Goal: Information Seeking & Learning: Find specific fact

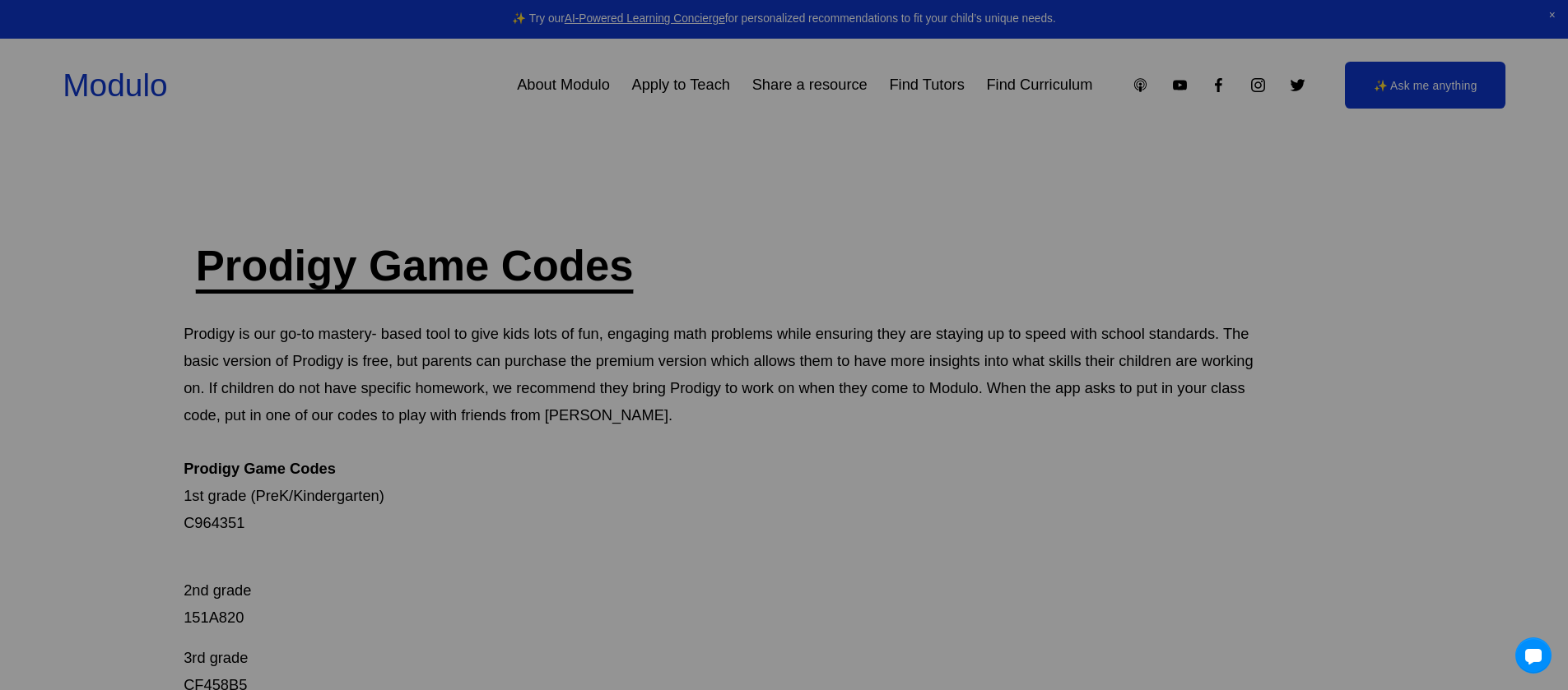
scroll to position [239, 0]
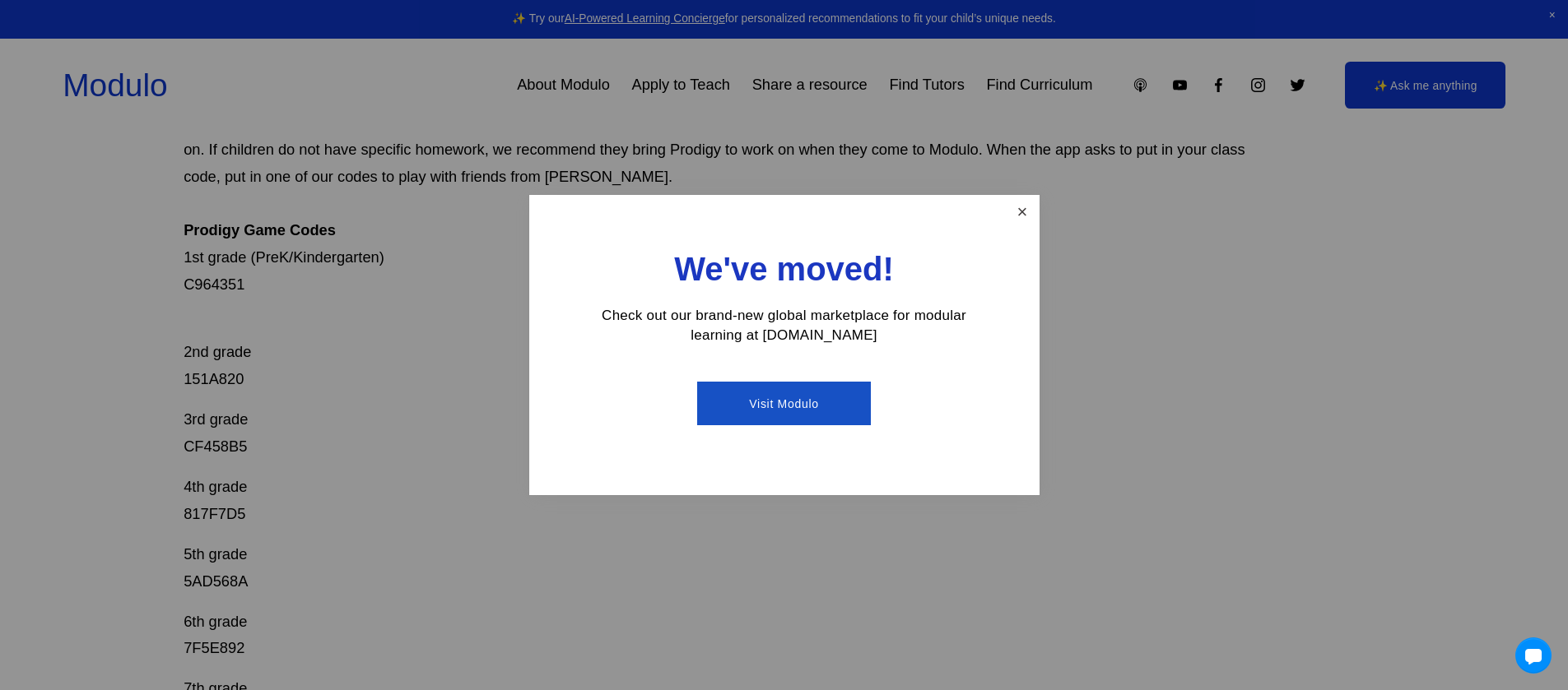
click at [1021, 209] on link "Close" at bounding box center [1022, 212] width 29 height 29
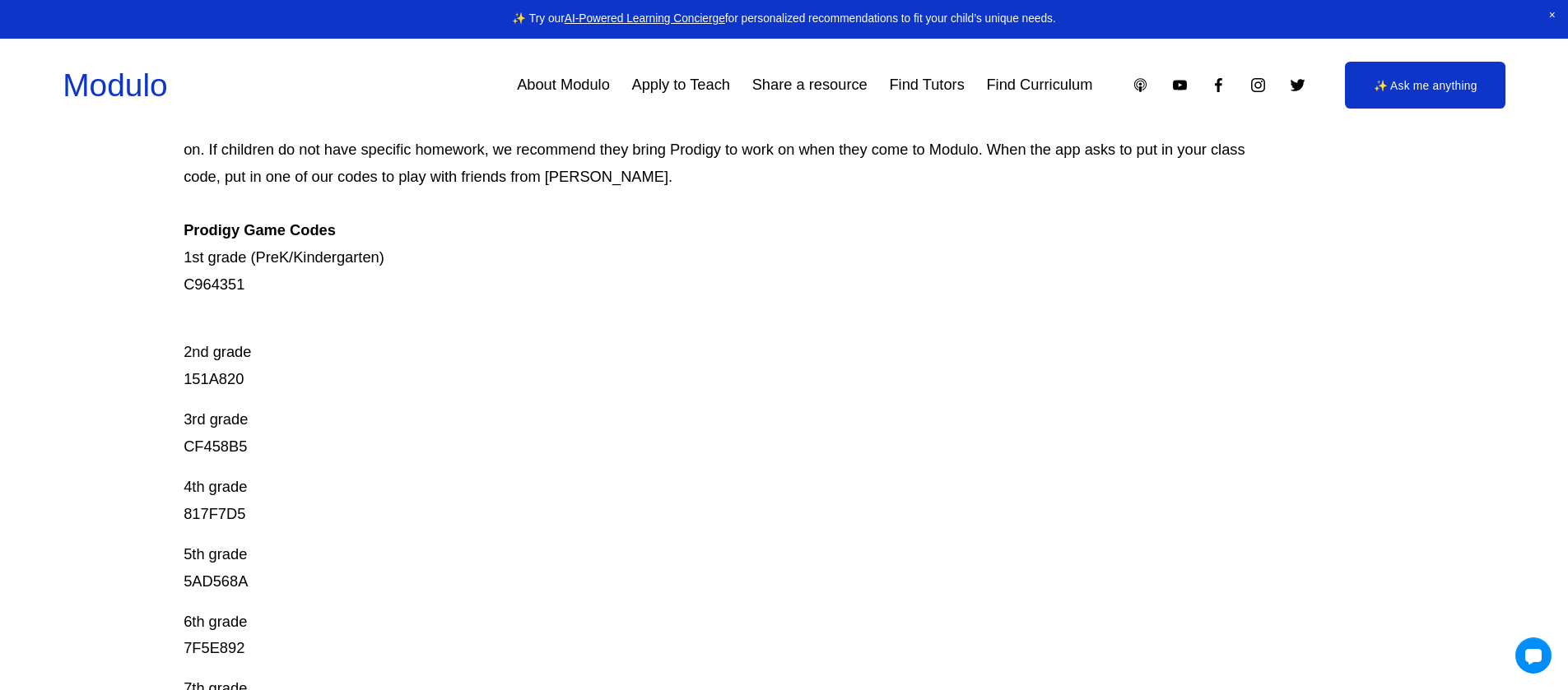
scroll to position [250, 0]
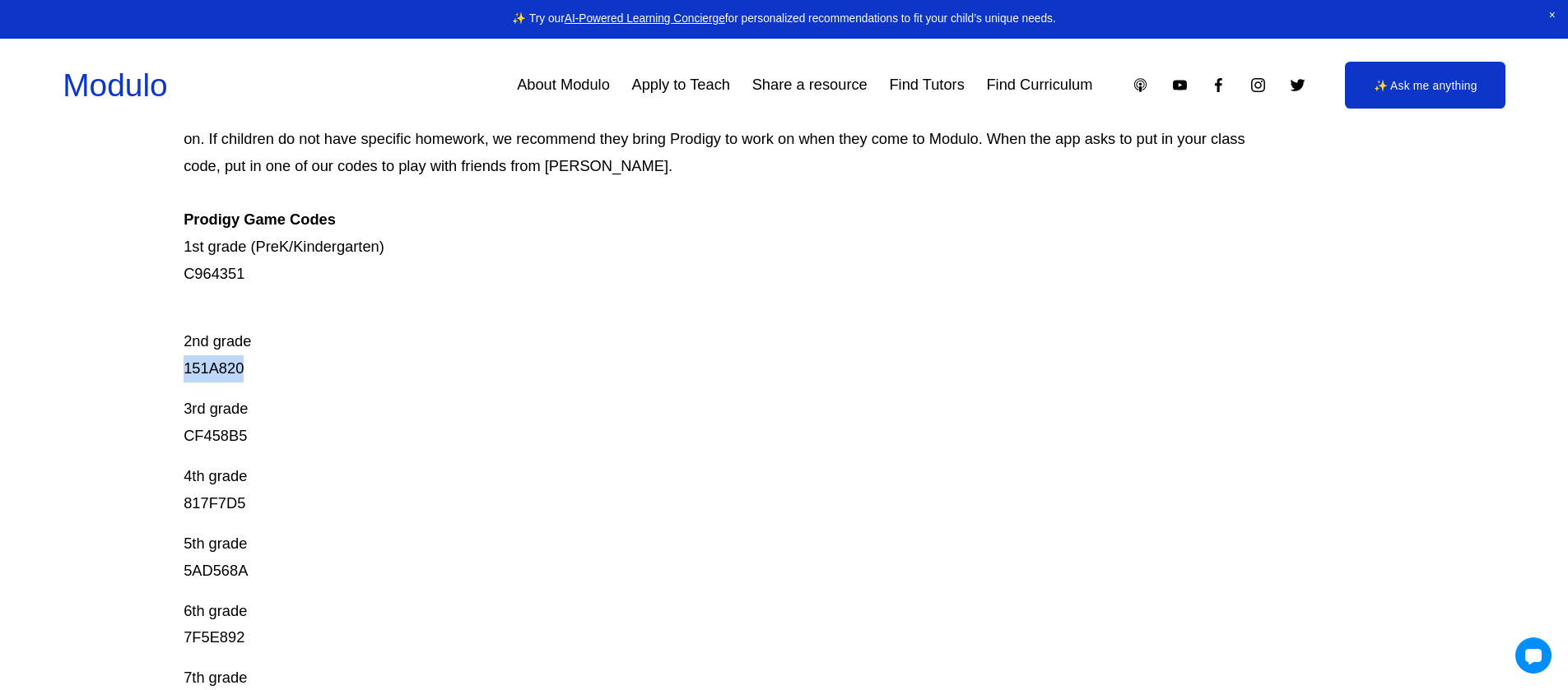
drag, startPoint x: 242, startPoint y: 369, endPoint x: 187, endPoint y: 374, distance: 55.2
click at [187, 374] on p "2nd grade 151A820" at bounding box center [724, 341] width 1080 height 81
copy p "151A820"
click at [198, 431] on p "3rd grade CF458B5" at bounding box center [724, 422] width 1080 height 54
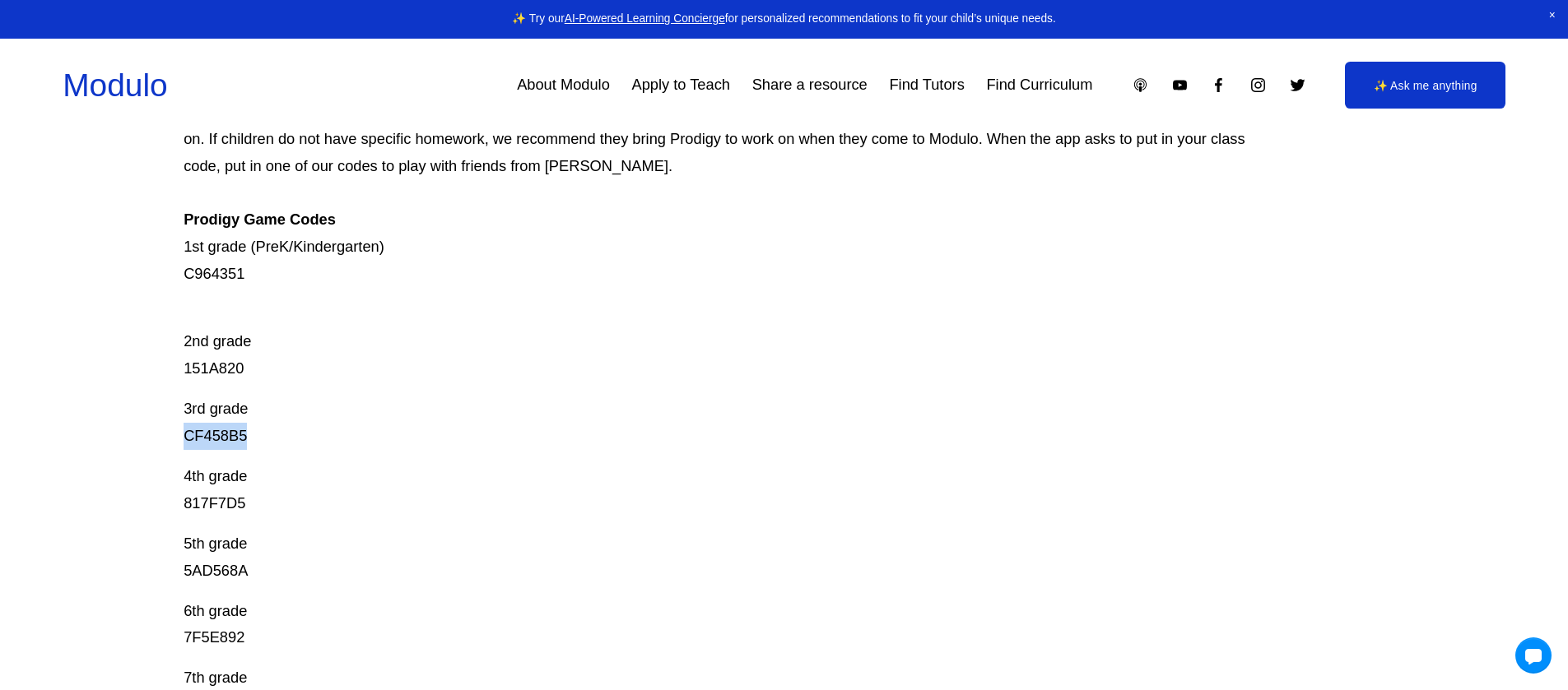
copy p "CF458B5"
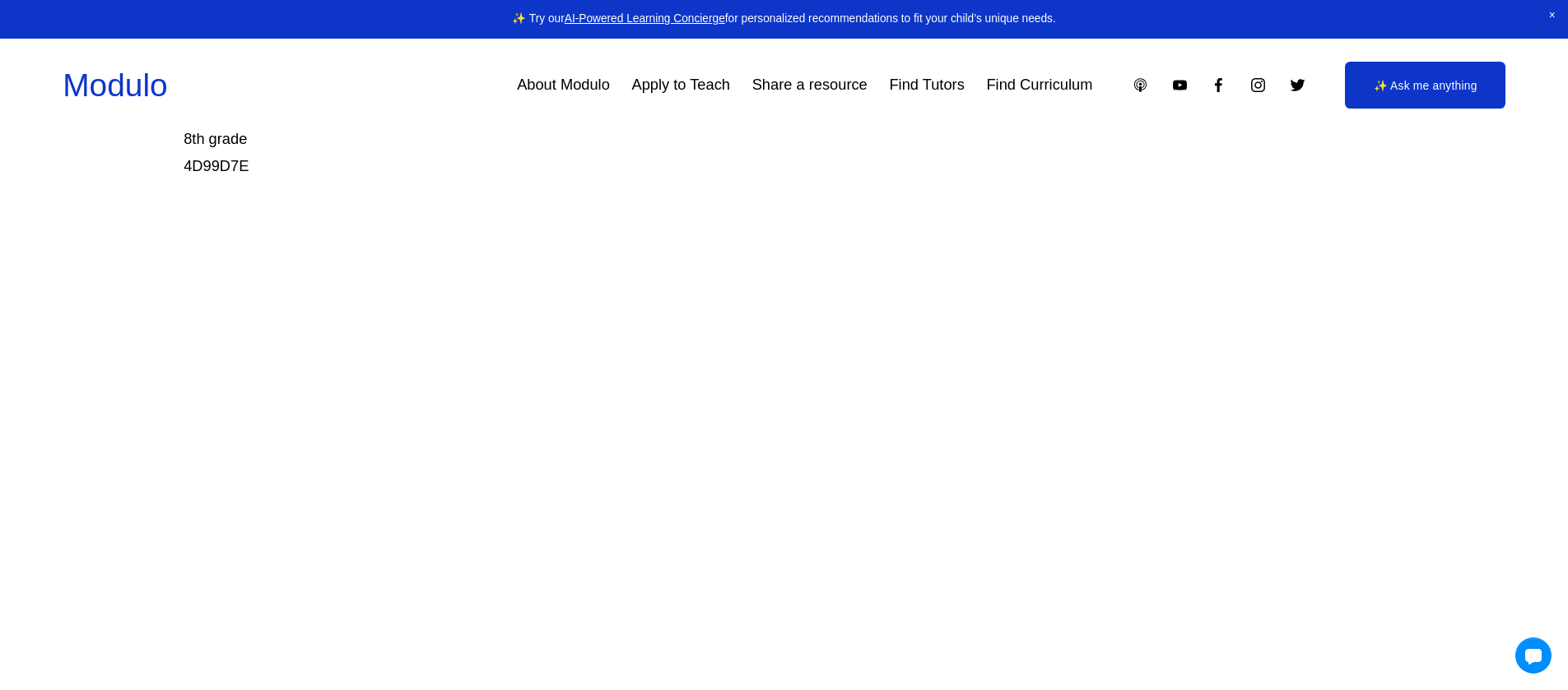
scroll to position [338, 0]
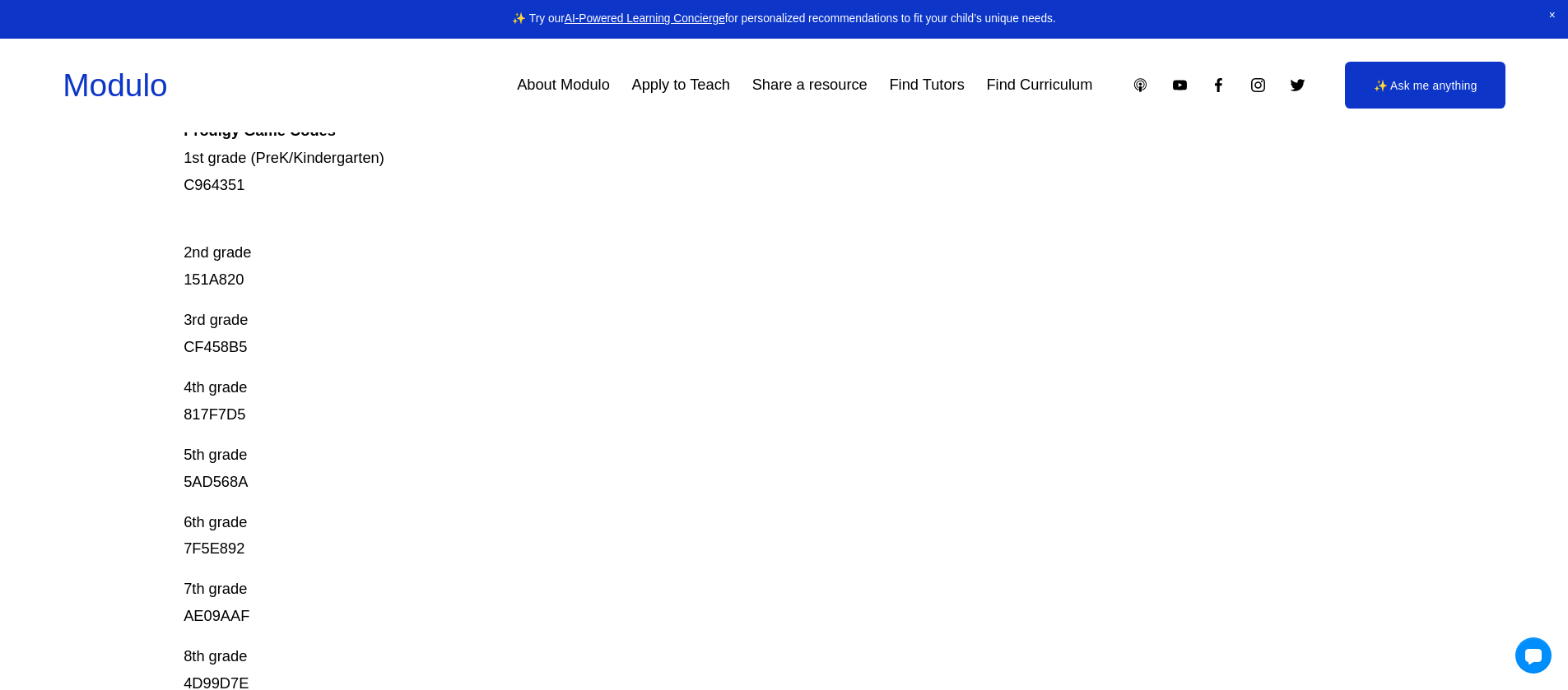
click at [208, 417] on p "4th grade 817F7D5" at bounding box center [724, 401] width 1080 height 54
copy p "817F7D5"
click at [205, 347] on p "3rd grade CF458B5" at bounding box center [724, 334] width 1080 height 54
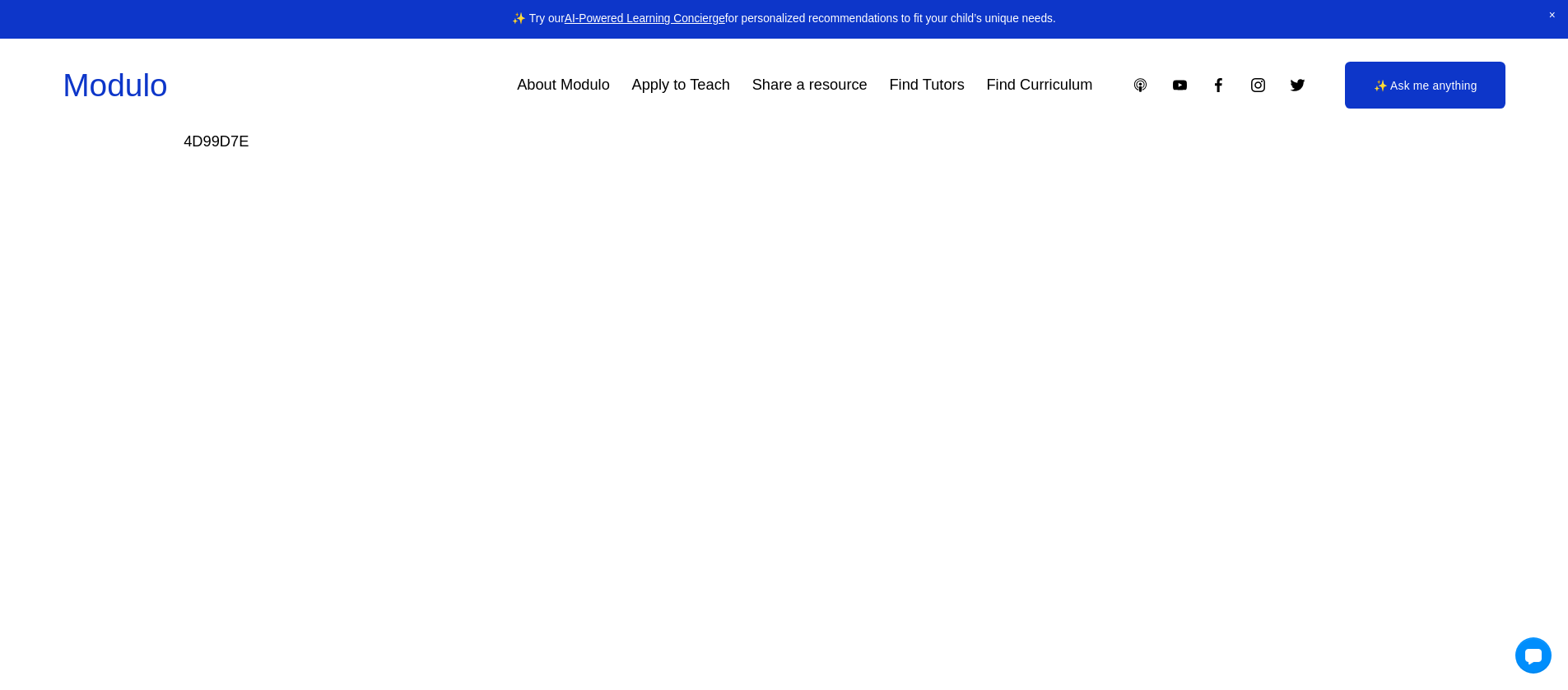
scroll to position [0, 0]
